Goal: Information Seeking & Learning: Check status

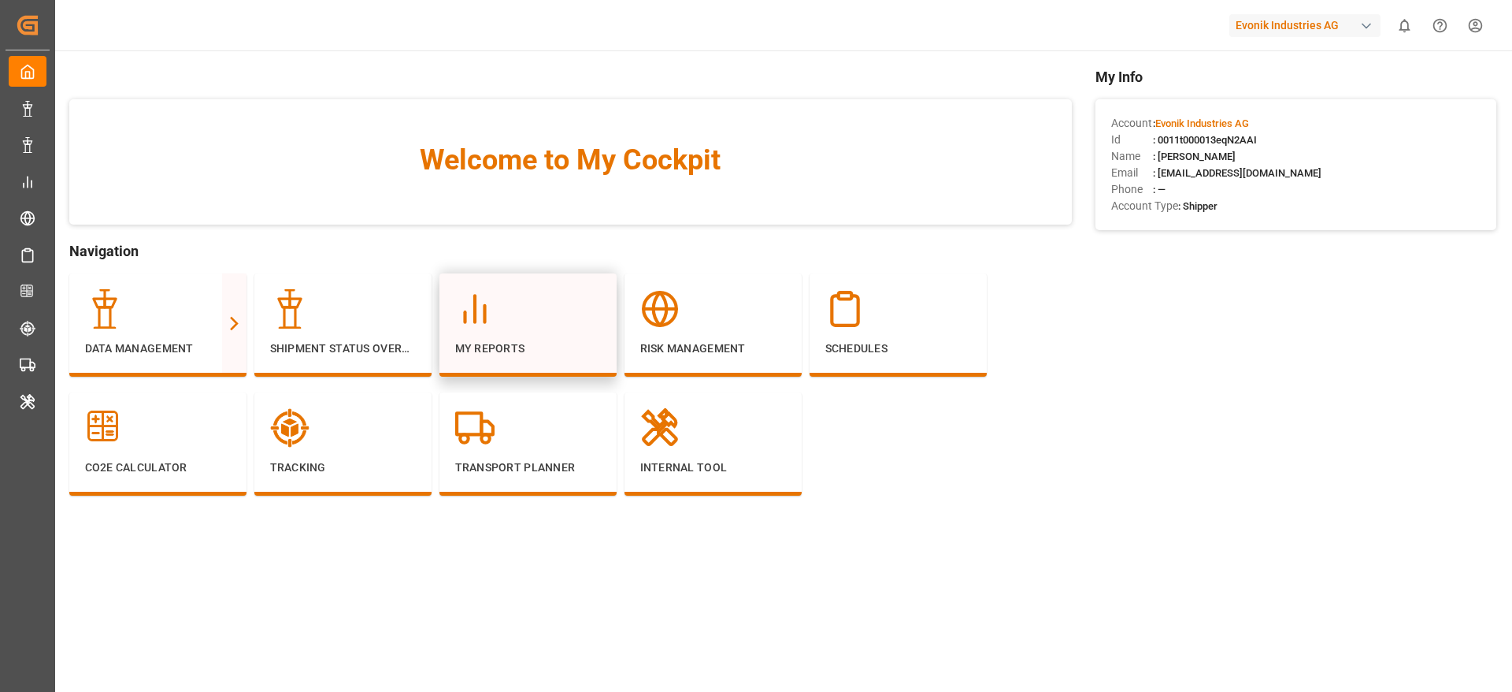
click at [547, 345] on p "My Reports" at bounding box center [528, 348] width 146 height 17
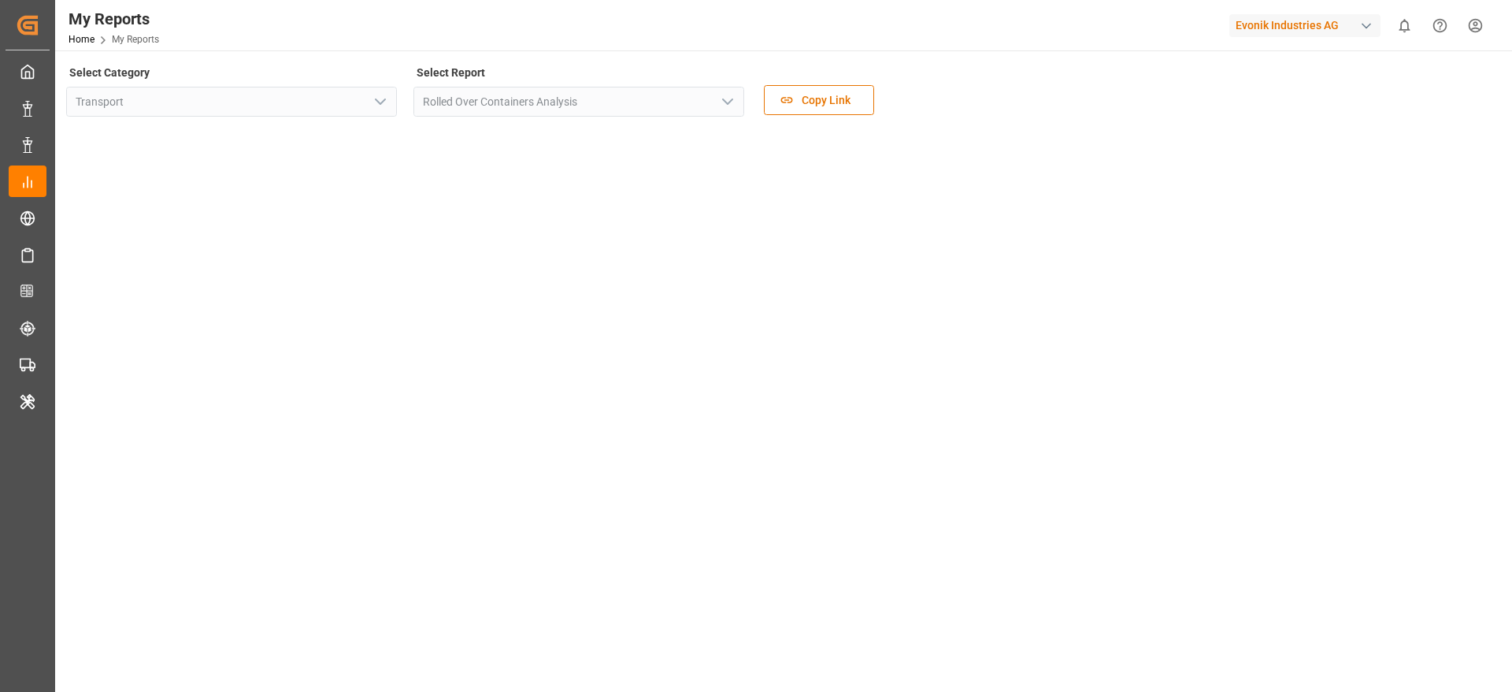
click at [621, 251] on div "Select Category Transport Select Report Rolled Over Containers Analysis Copy Li…" at bounding box center [782, 242] width 1432 height 363
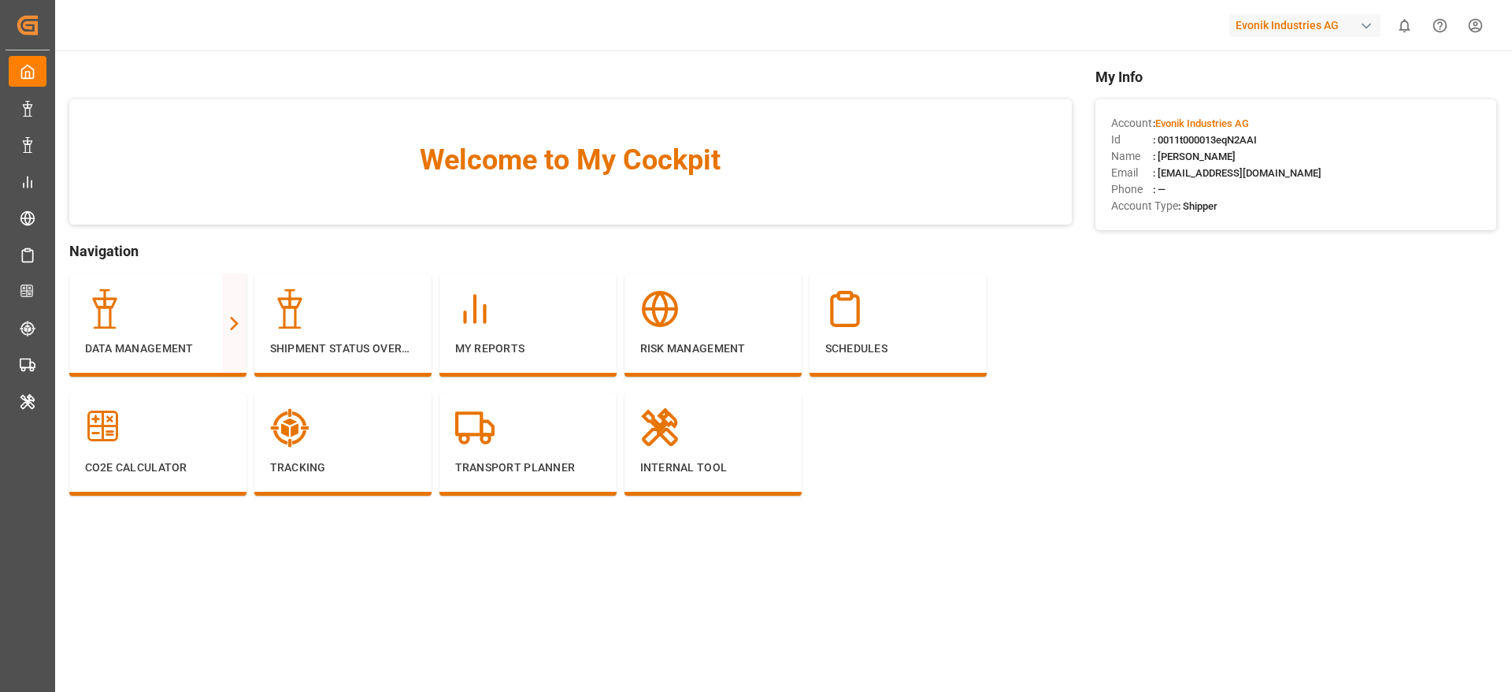
click at [1287, 24] on div "Evonik Industries AG" at bounding box center [1304, 25] width 151 height 23
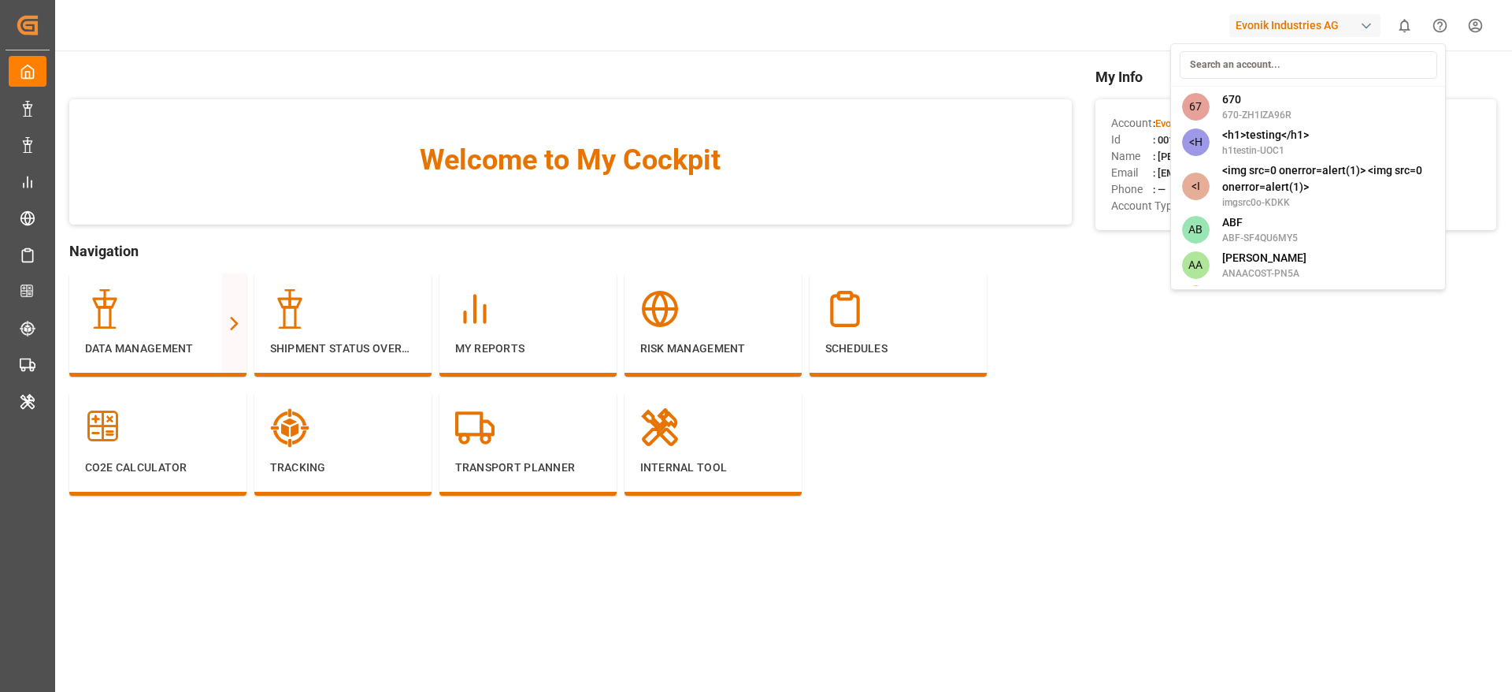
click at [495, 328] on html "Created by potrace 1.15, written by Peter Selinger 2001-2017 Created by potrace…" at bounding box center [756, 346] width 1512 height 692
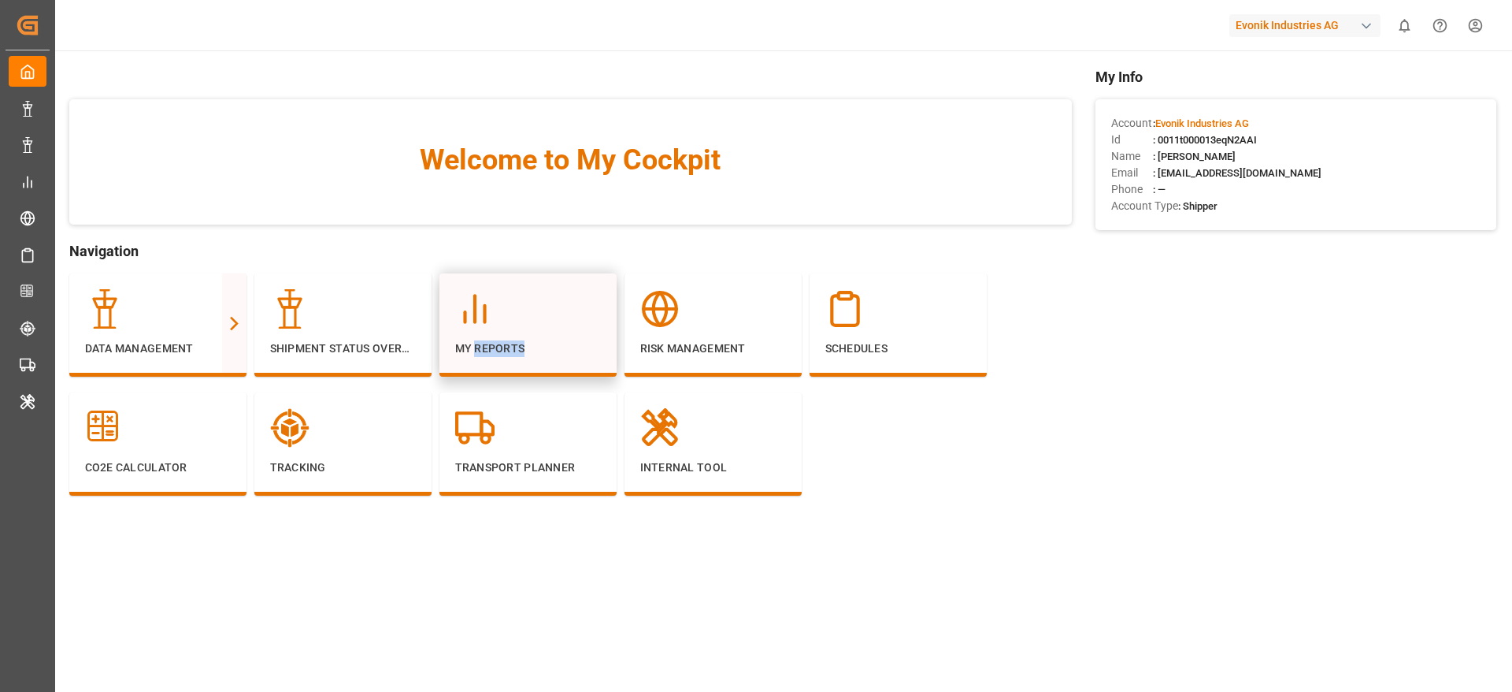
click at [495, 328] on div "My Reports" at bounding box center [528, 323] width 146 height 68
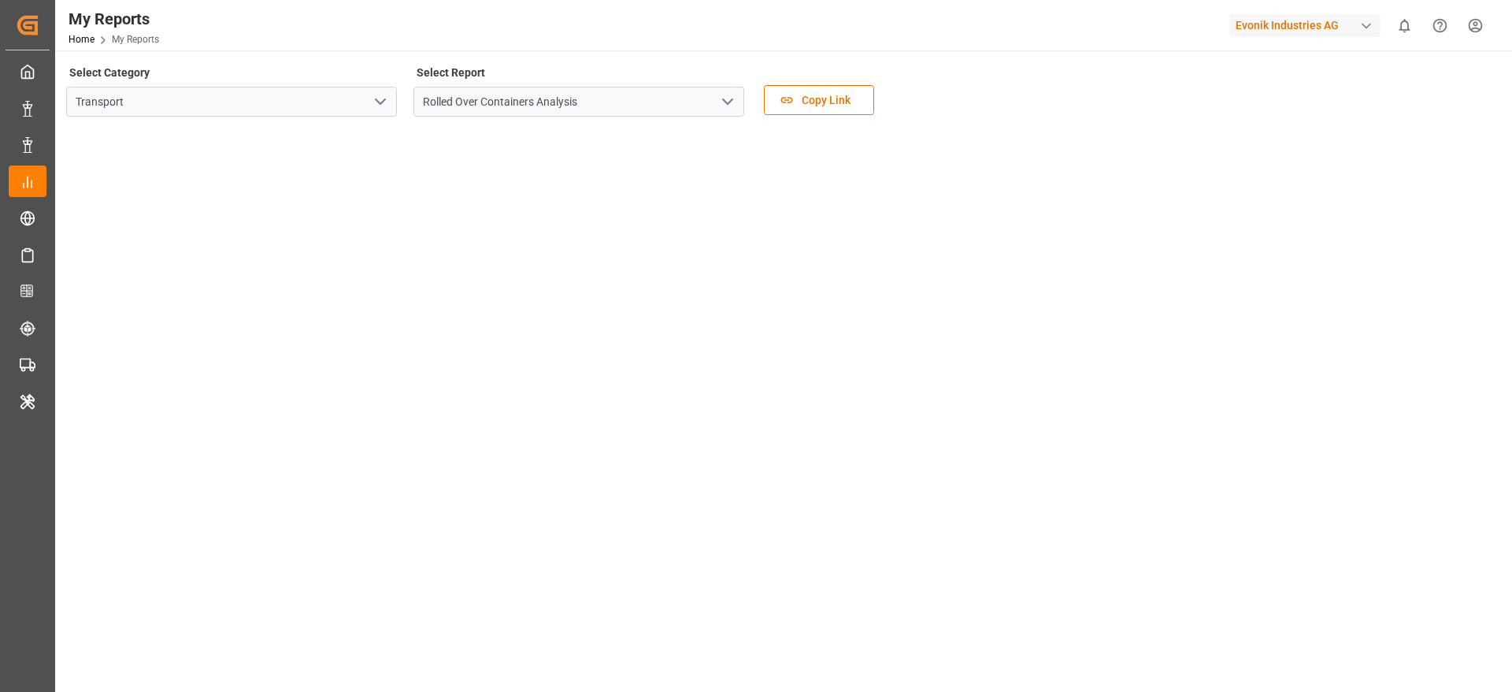
click at [730, 95] on icon "open menu" at bounding box center [727, 101] width 19 height 19
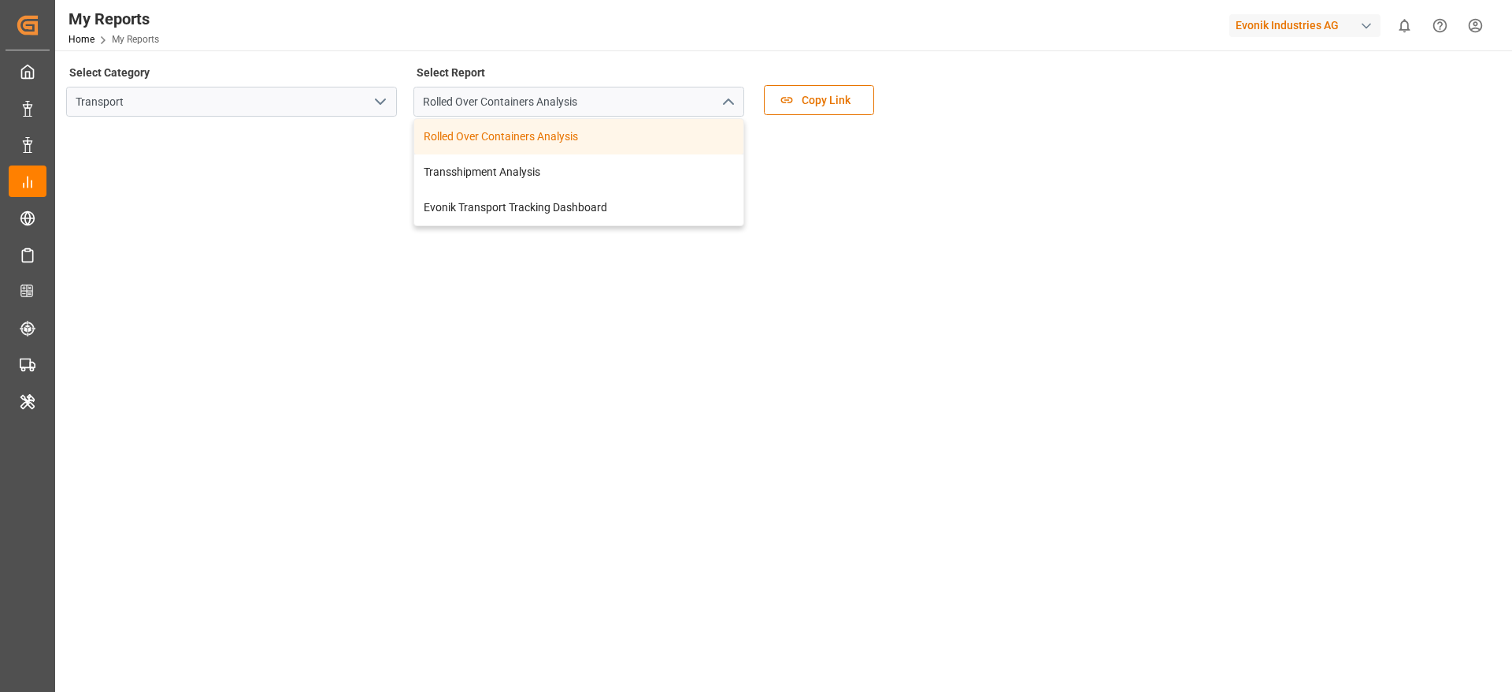
click at [383, 103] on icon "open menu" at bounding box center [380, 101] width 19 height 19
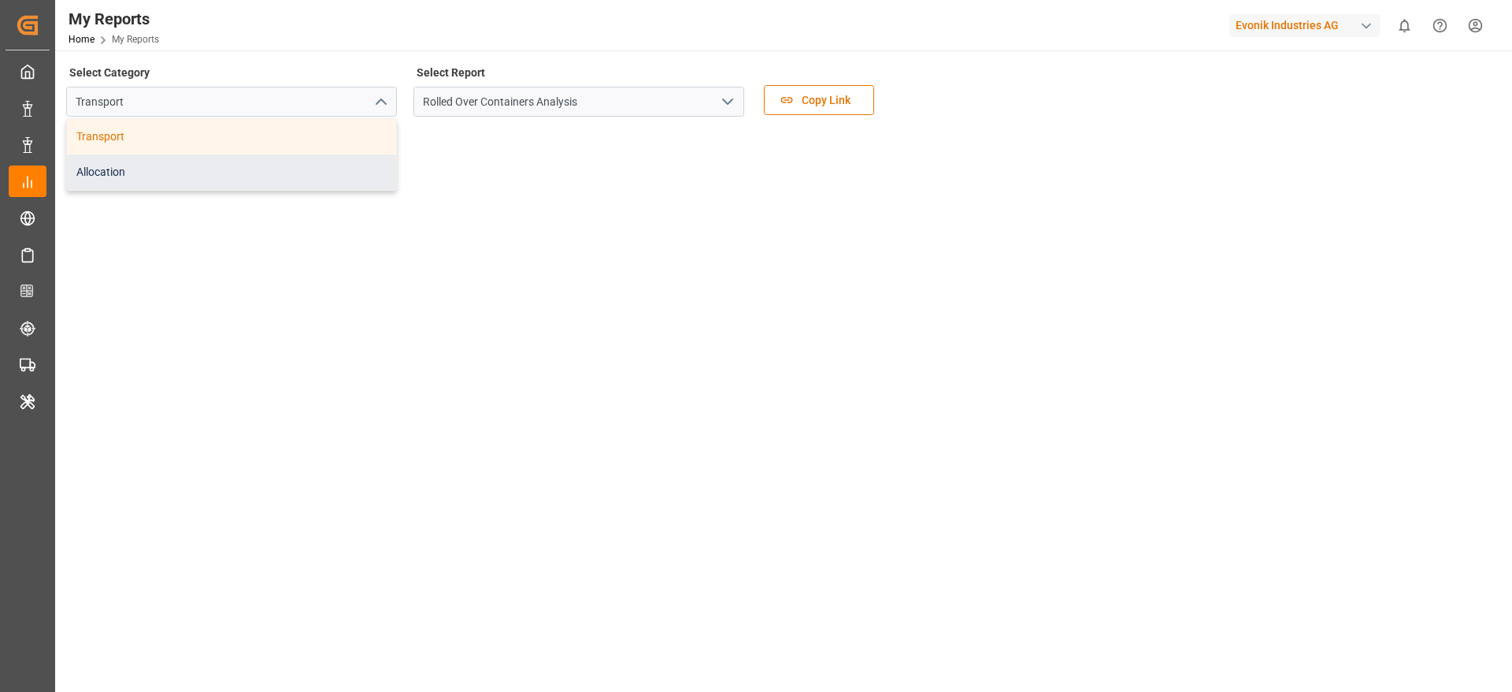
click at [297, 187] on div "Allocation" at bounding box center [231, 171] width 329 height 35
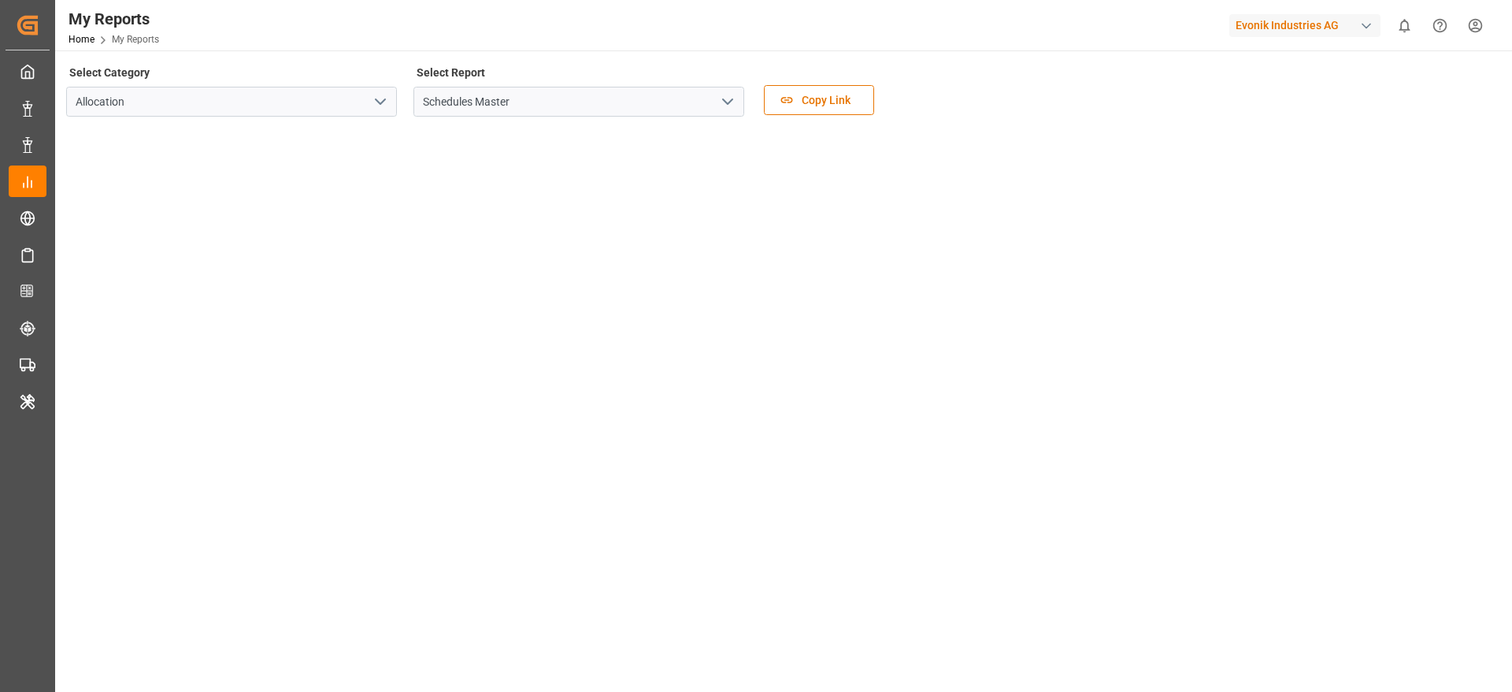
click at [723, 100] on icon "open menu" at bounding box center [727, 101] width 19 height 19
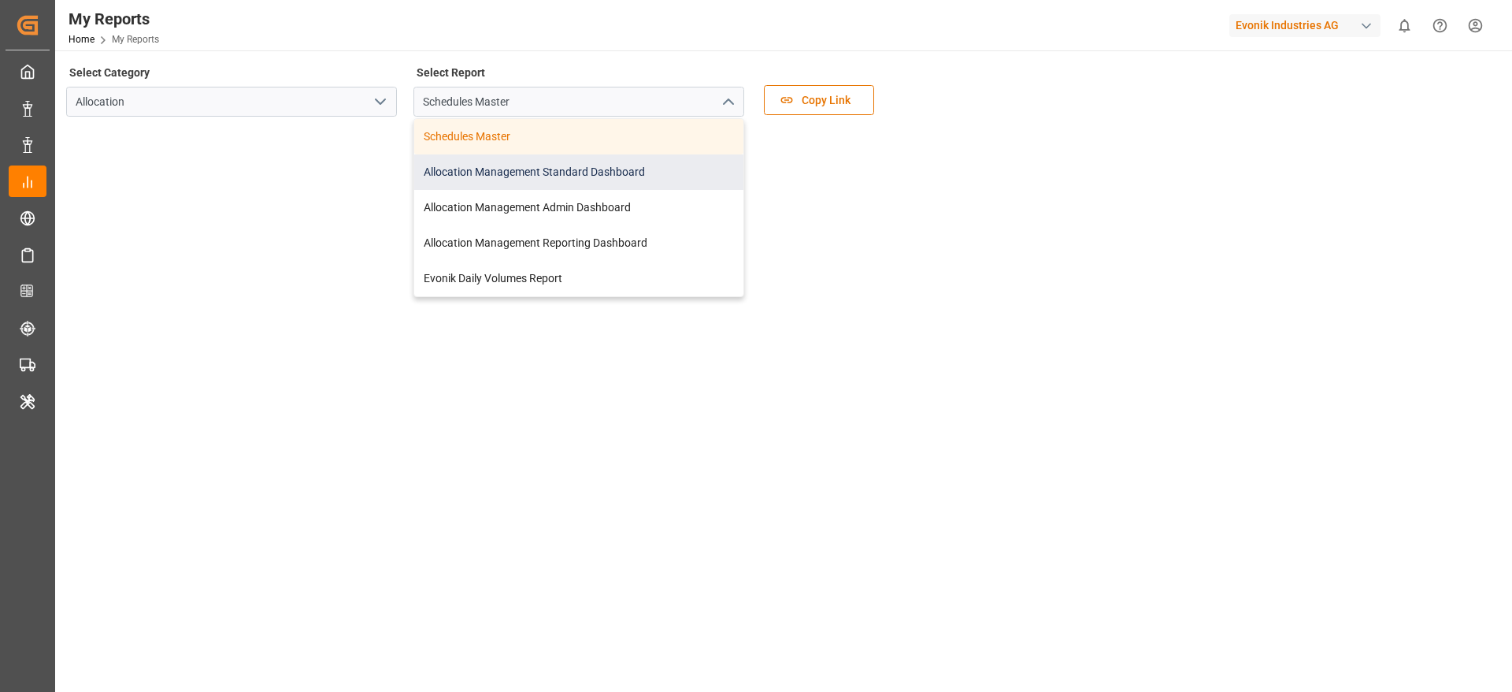
click at [623, 173] on div "Allocation Management Standard Dashboard" at bounding box center [578, 171] width 329 height 35
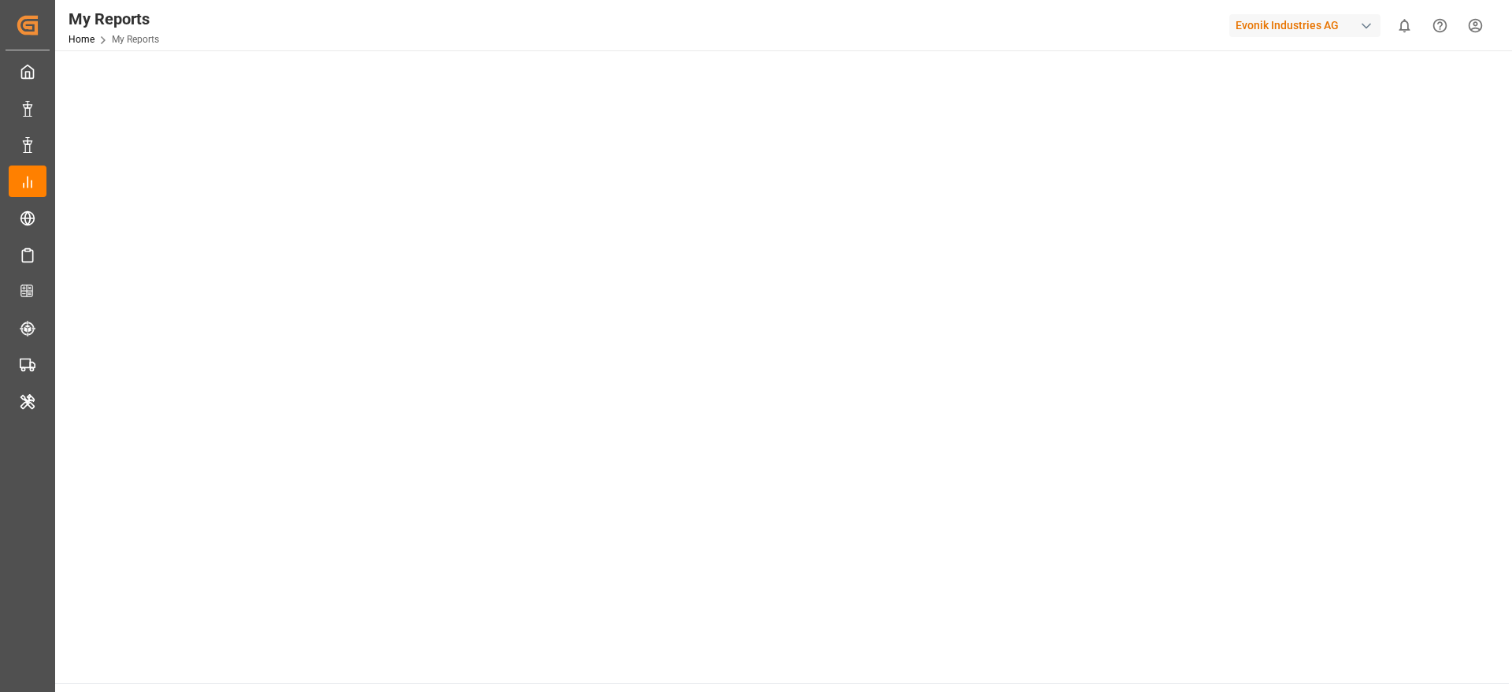
scroll to position [90, 0]
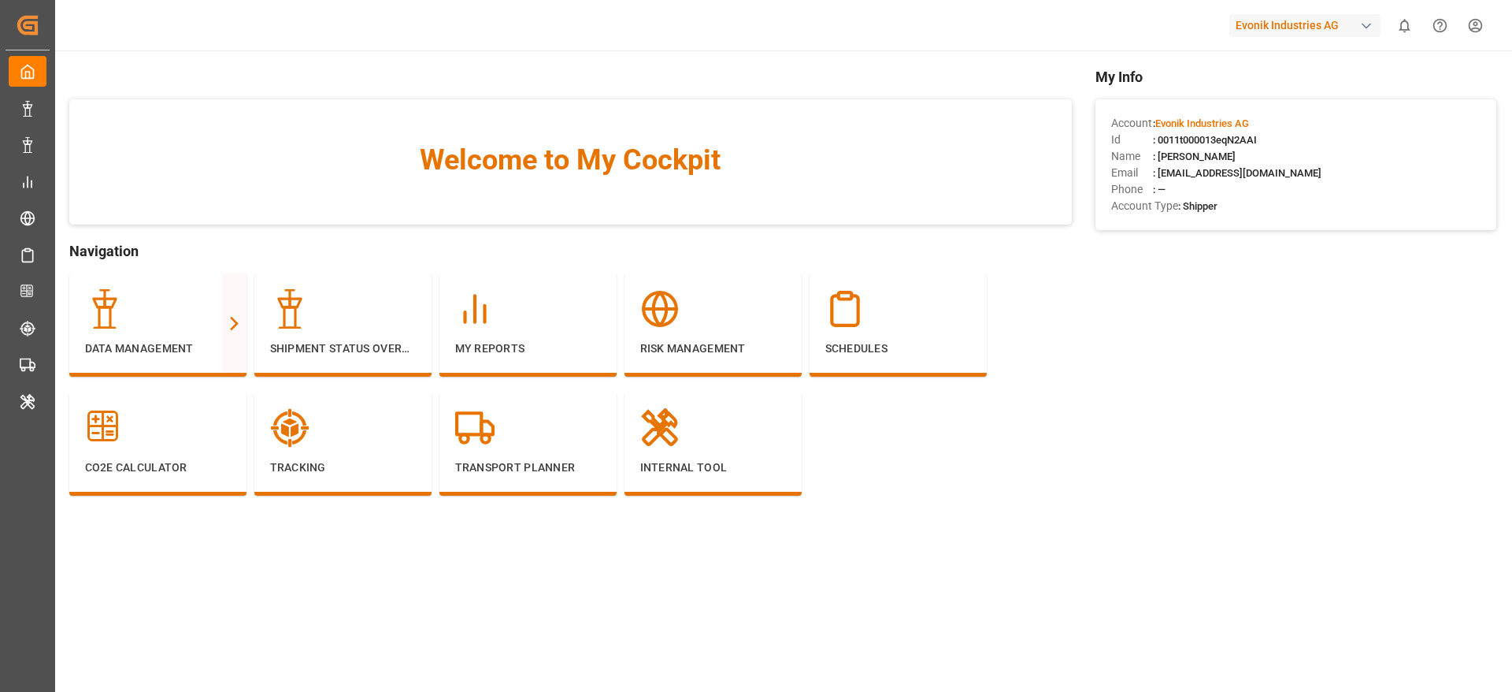
click at [1344, 23] on div "Evonik Industries AG" at bounding box center [1304, 25] width 151 height 23
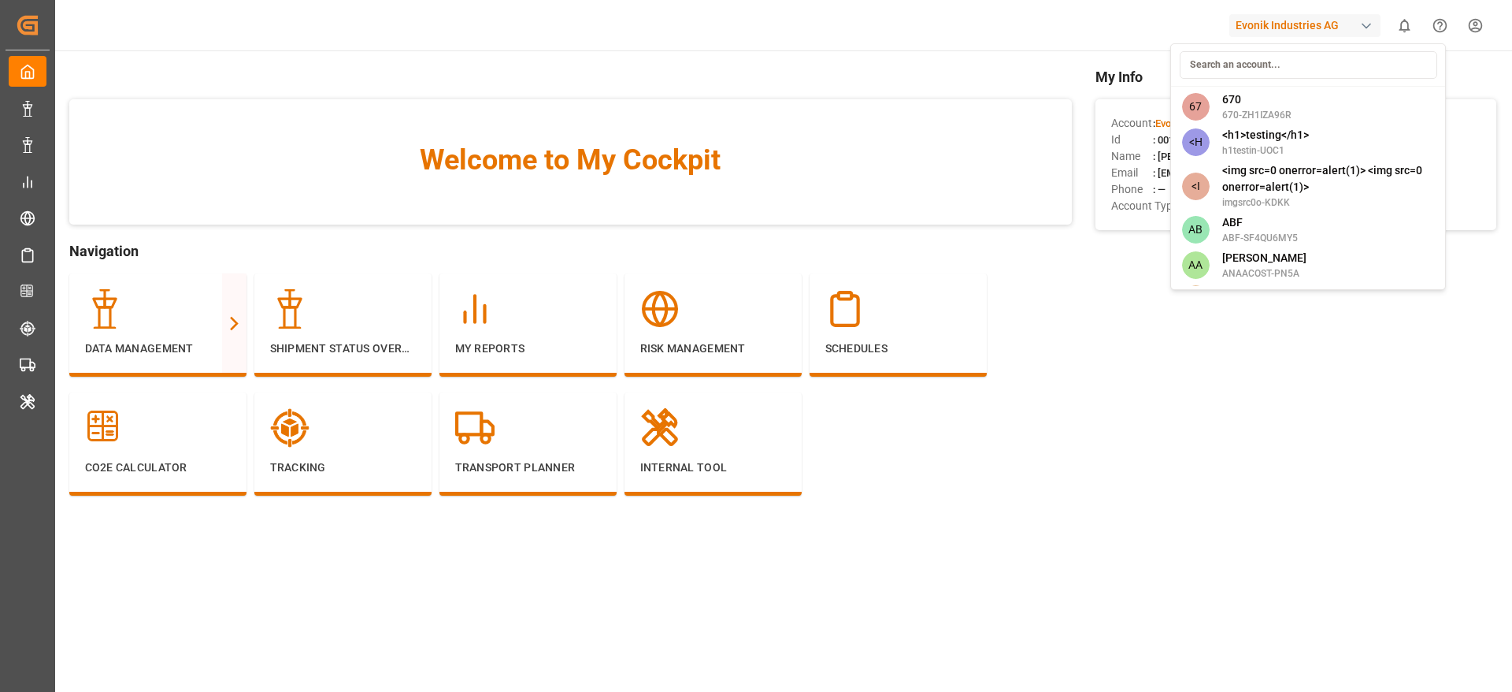
click at [1227, 65] on input at bounding box center [1309, 65] width 258 height 28
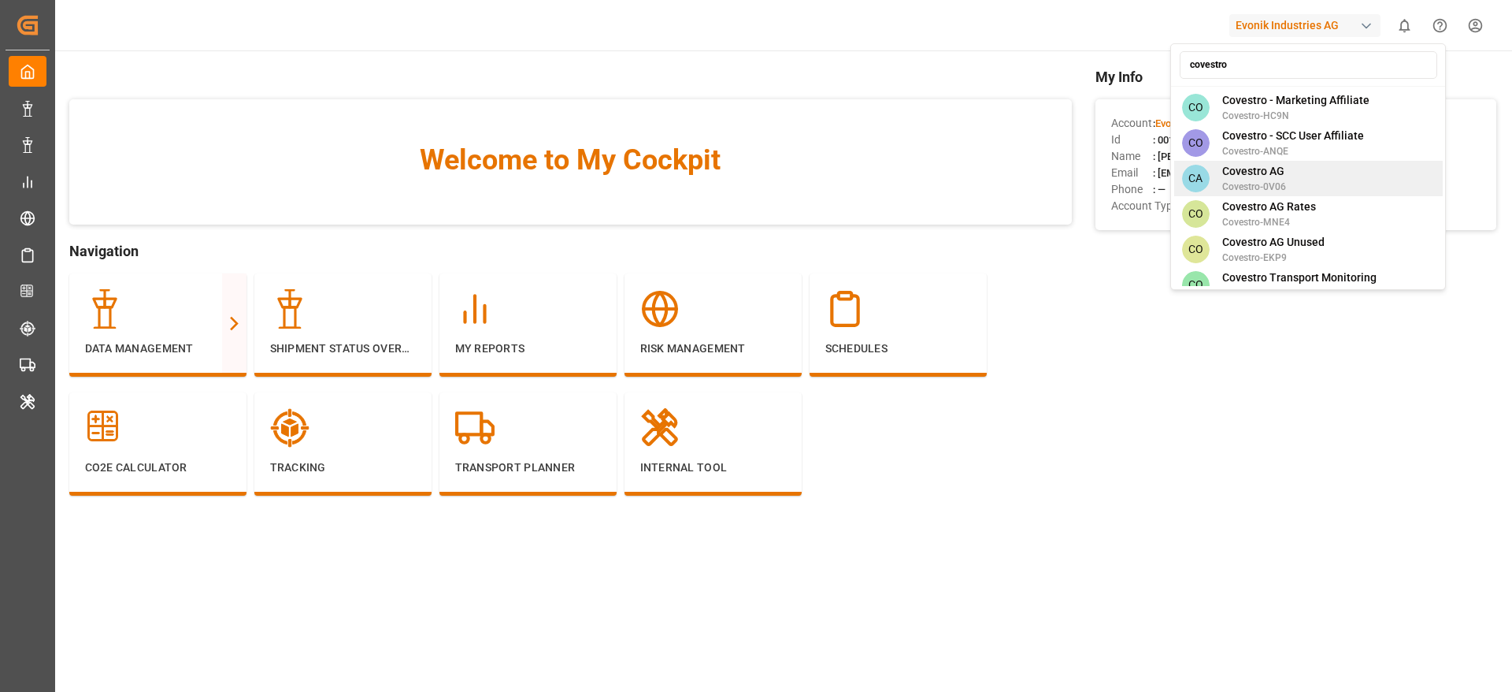
type input "covestro"
click at [1261, 180] on span "Covestro-0V06" at bounding box center [1254, 187] width 64 height 14
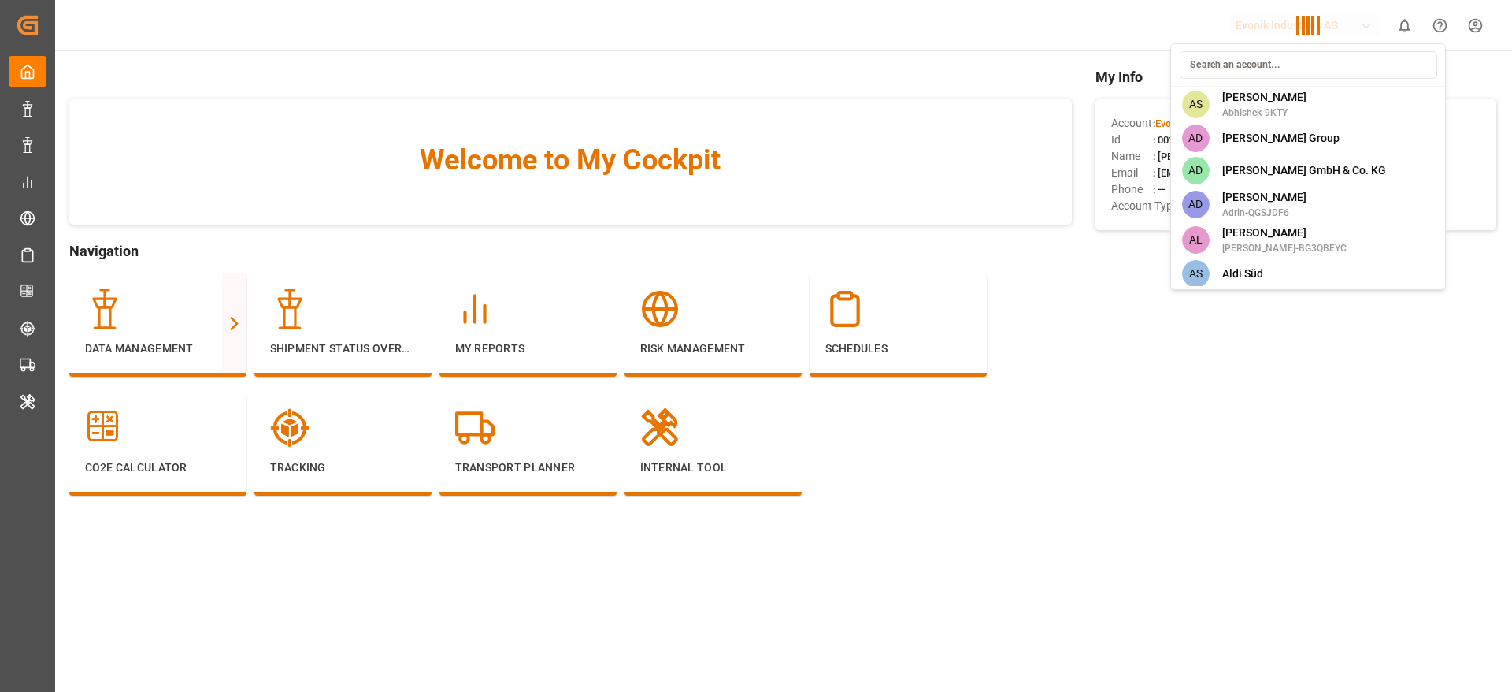
click at [1261, 163] on div "67 670 670-ZH1IZA96R <H <h1>testing</h1> h1testin-UOC1 <I <img src=0 onerror=al…" at bounding box center [1308, 166] width 276 height 247
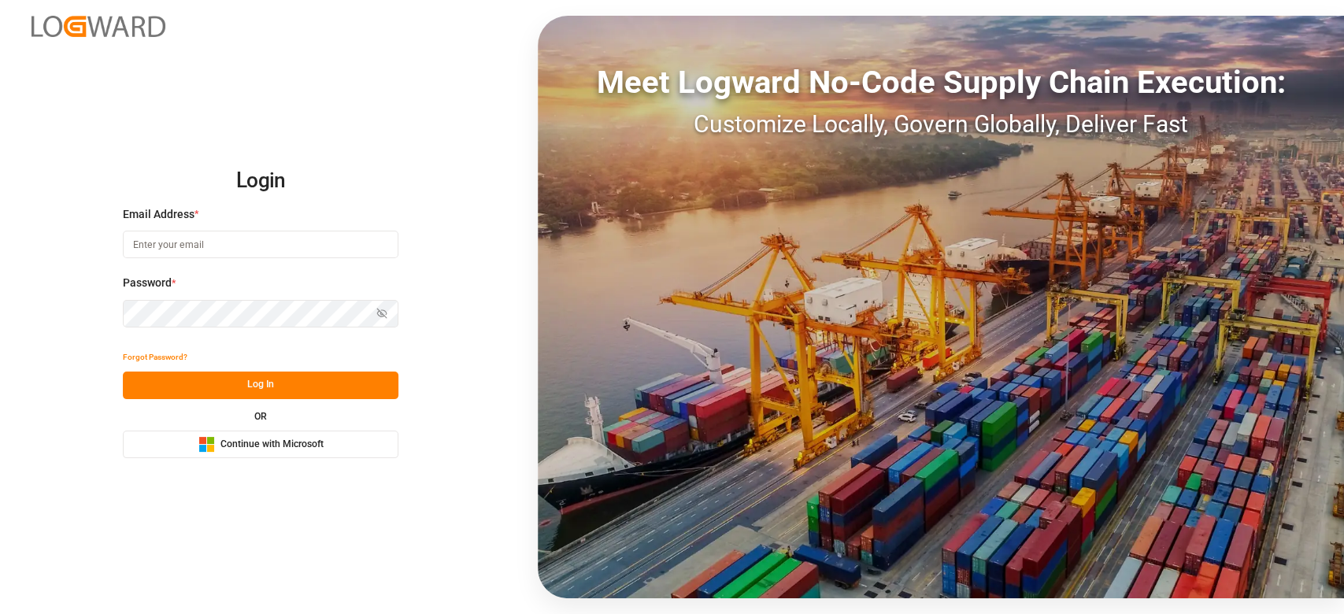
click at [278, 434] on button "Microsoft Logo Continue with Microsoft" at bounding box center [261, 445] width 276 height 28
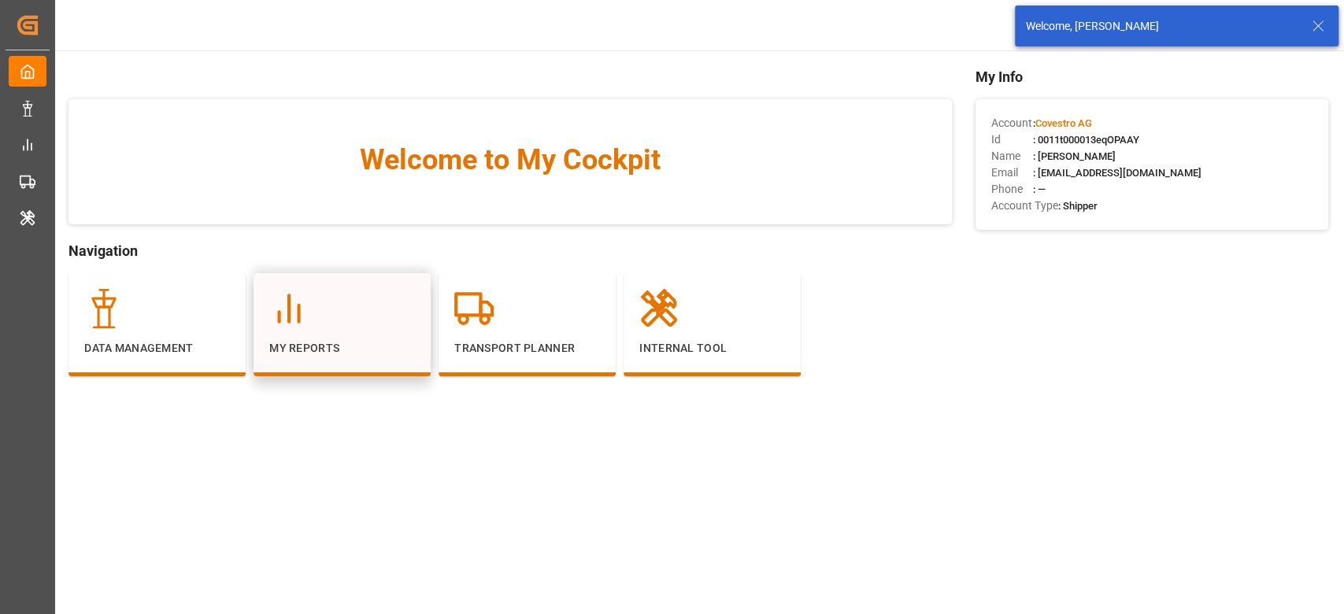
click at [302, 317] on icon at bounding box center [288, 308] width 39 height 39
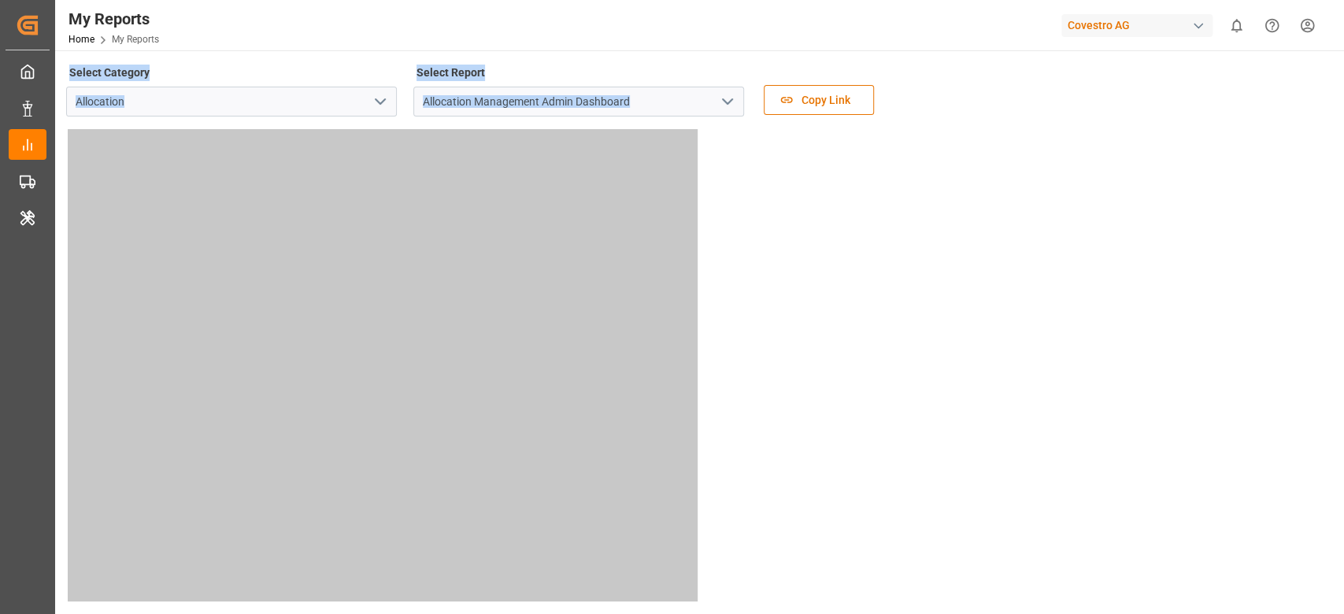
click at [732, 105] on icon "open menu" at bounding box center [727, 101] width 19 height 19
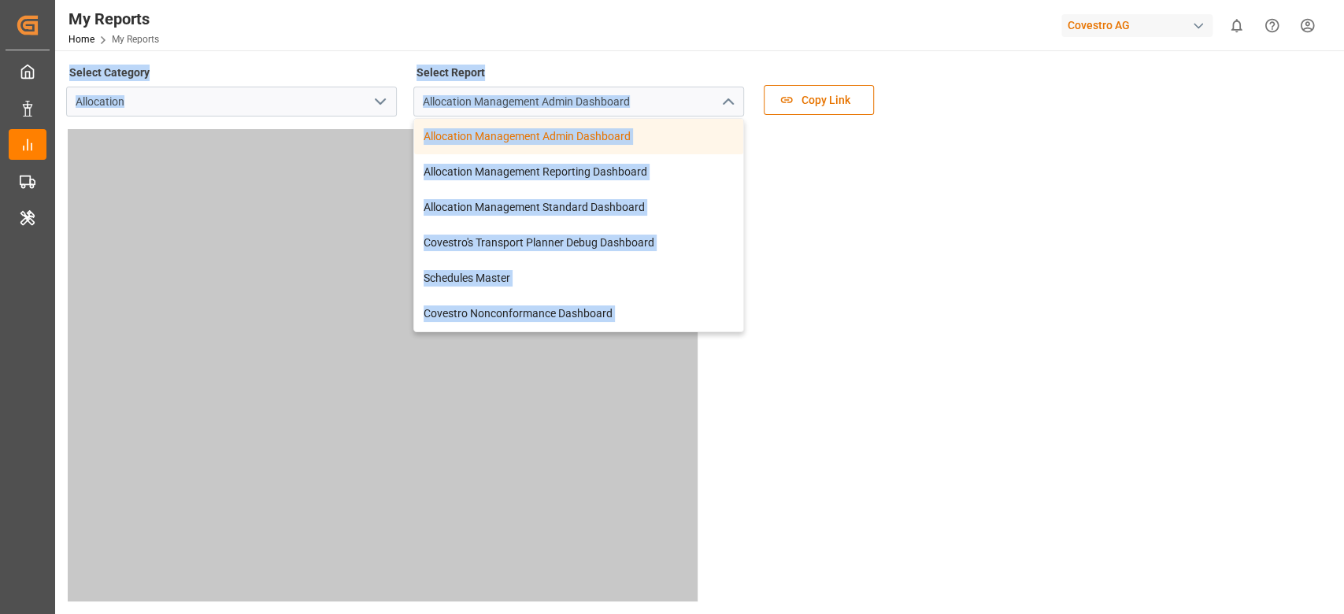
click at [896, 247] on tableau-viz at bounding box center [698, 365] width 1261 height 473
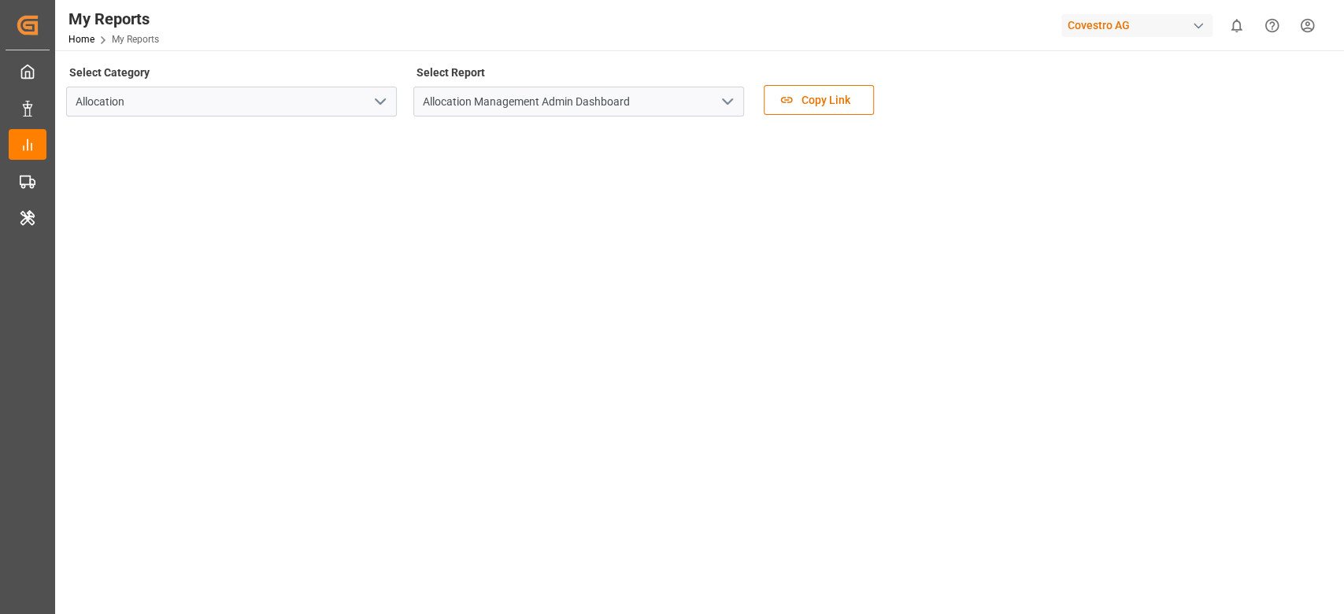
click at [720, 108] on icon "open menu" at bounding box center [727, 101] width 19 height 19
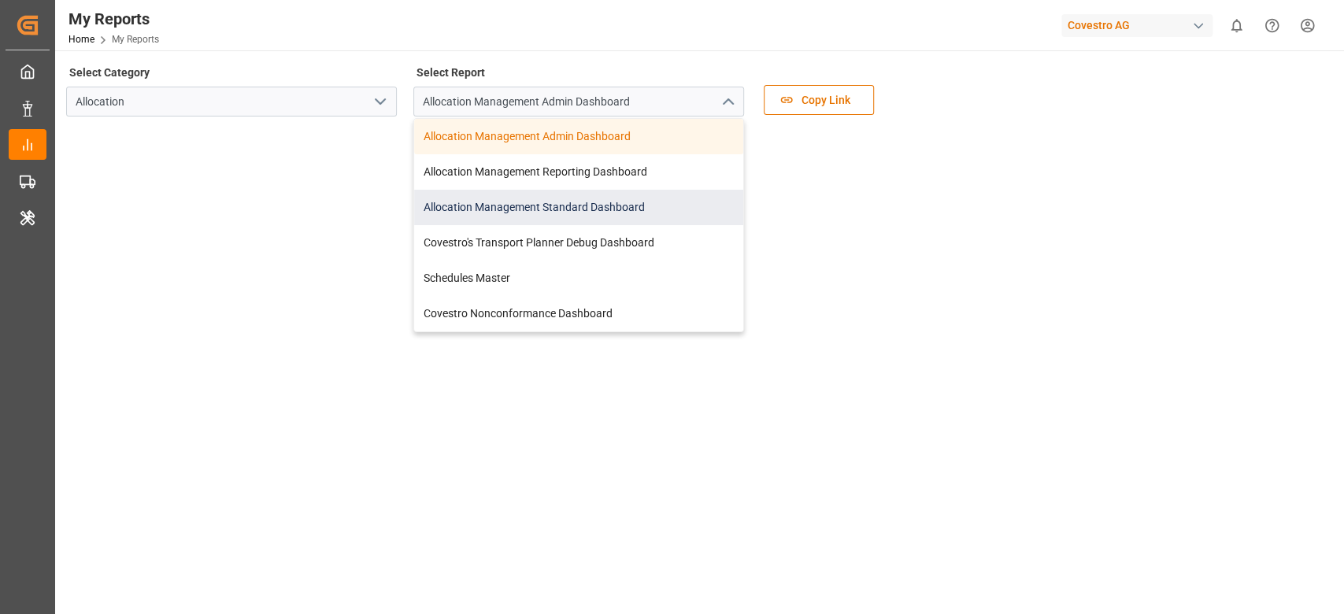
click at [632, 210] on div "Allocation Management Standard Dashboard" at bounding box center [578, 207] width 329 height 35
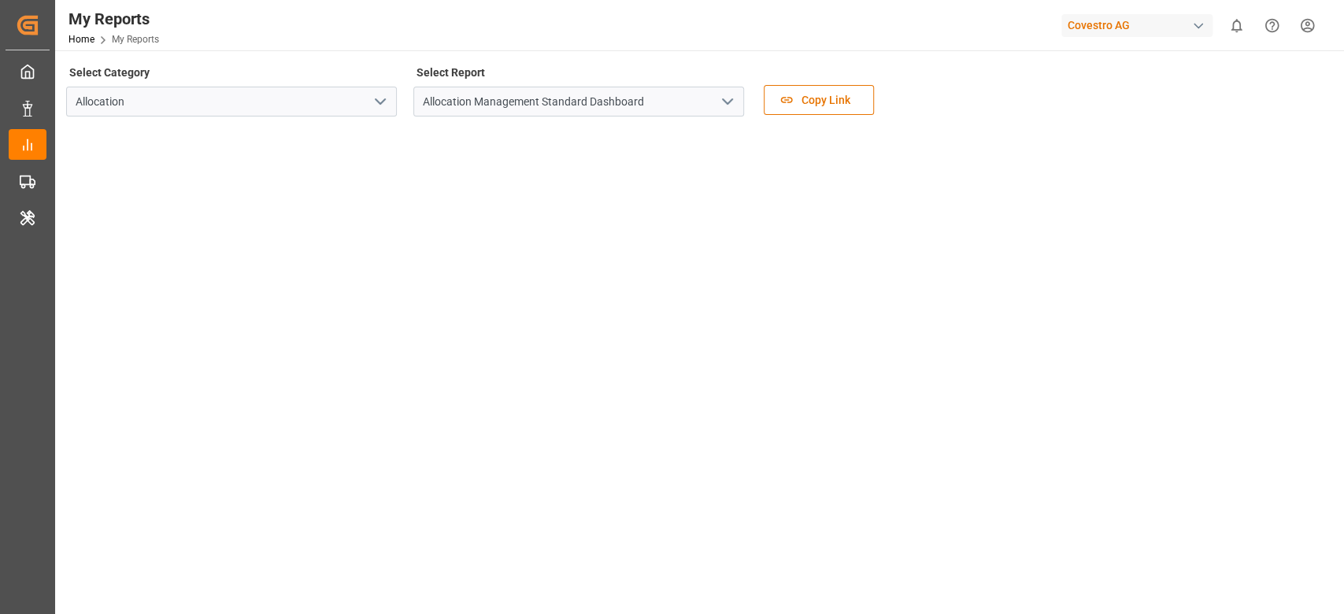
click at [1096, 25] on div "Covestro AG" at bounding box center [1137, 25] width 151 height 23
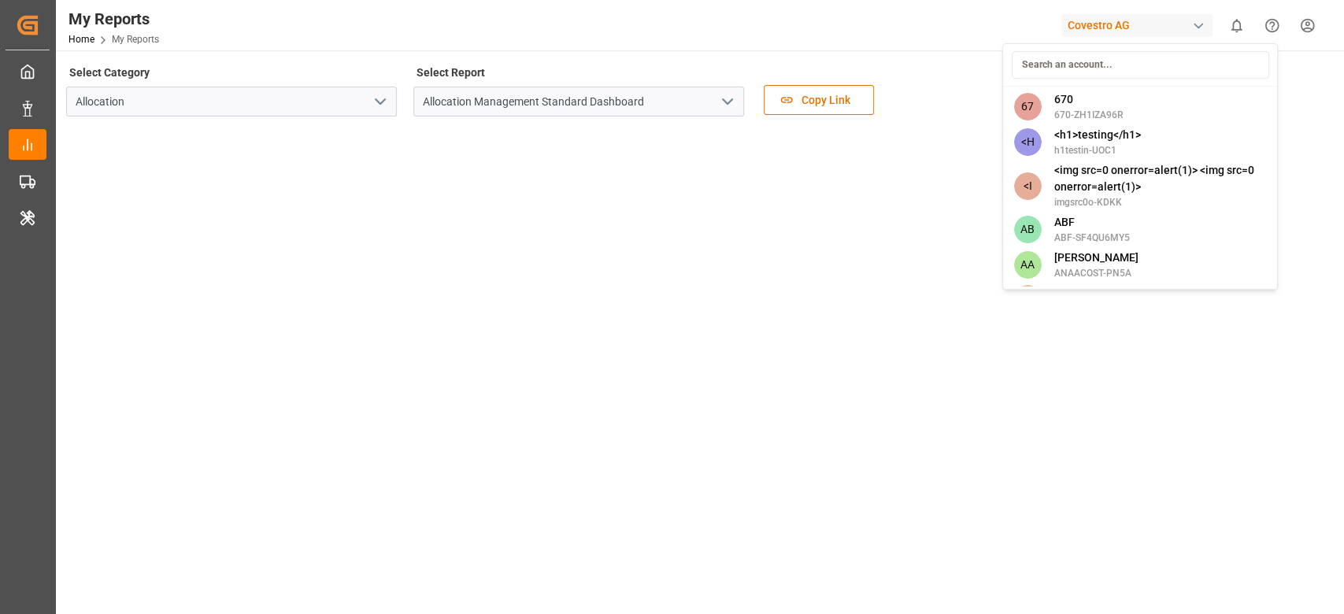
click at [1046, 61] on input at bounding box center [1140, 65] width 258 height 28
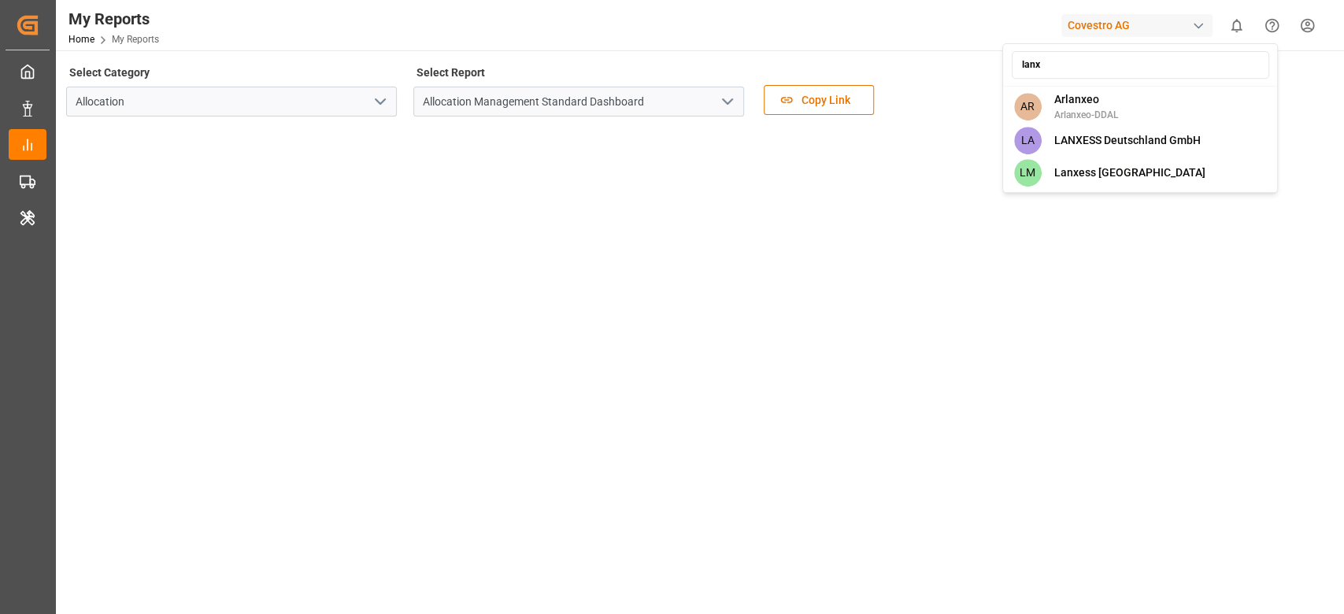
type input "lanxe"
